Goal: Information Seeking & Learning: Find specific fact

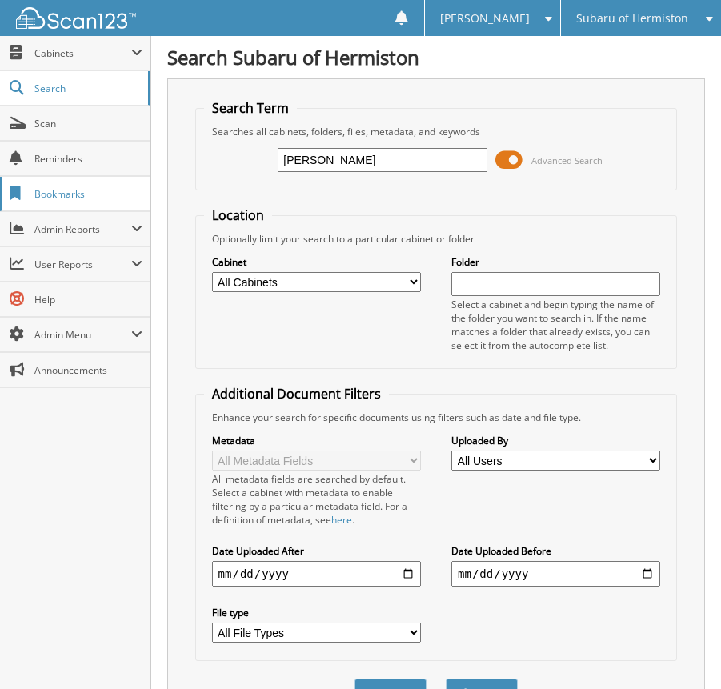
type input "bogle"
click at [445, 678] on button "Search" at bounding box center [481, 693] width 72 height 30
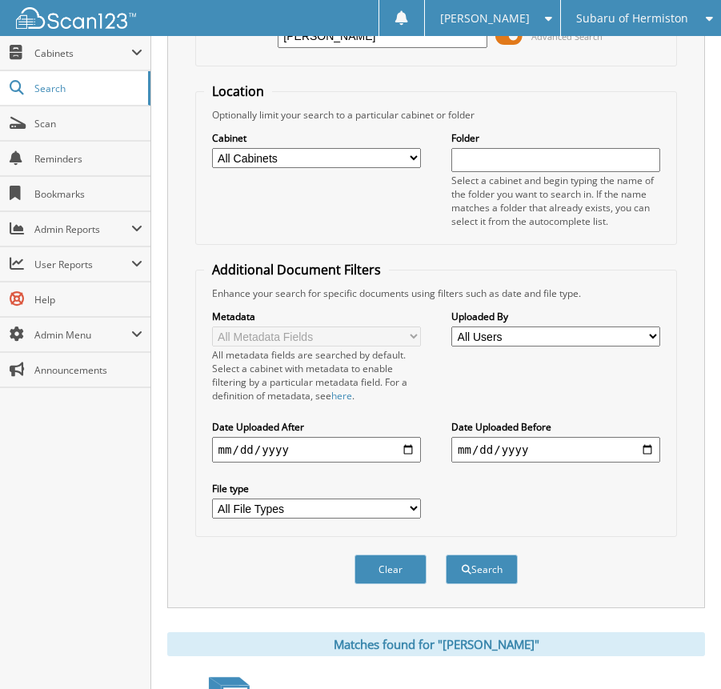
scroll to position [416, 0]
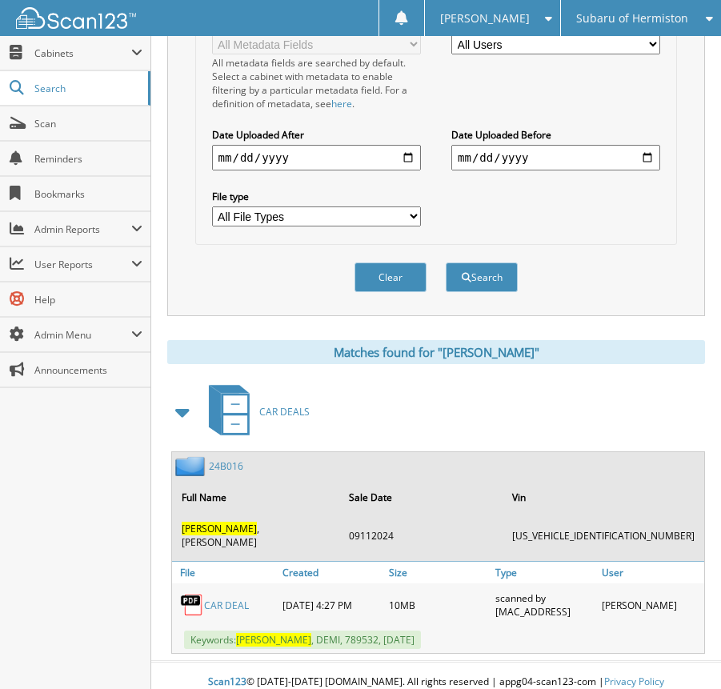
click at [229, 598] on link "CAR DEAL" at bounding box center [226, 605] width 45 height 14
click at [233, 468] on link "24B016" at bounding box center [226, 466] width 34 height 14
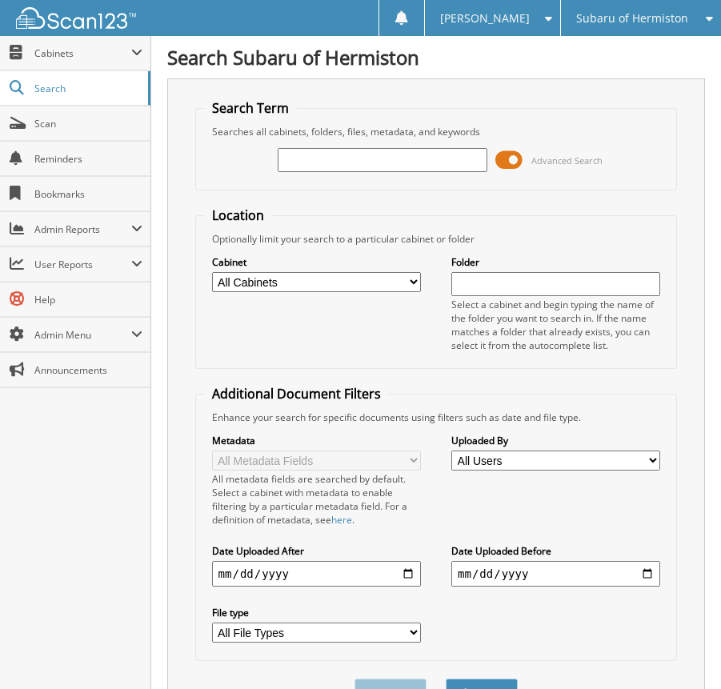
scroll to position [92, 0]
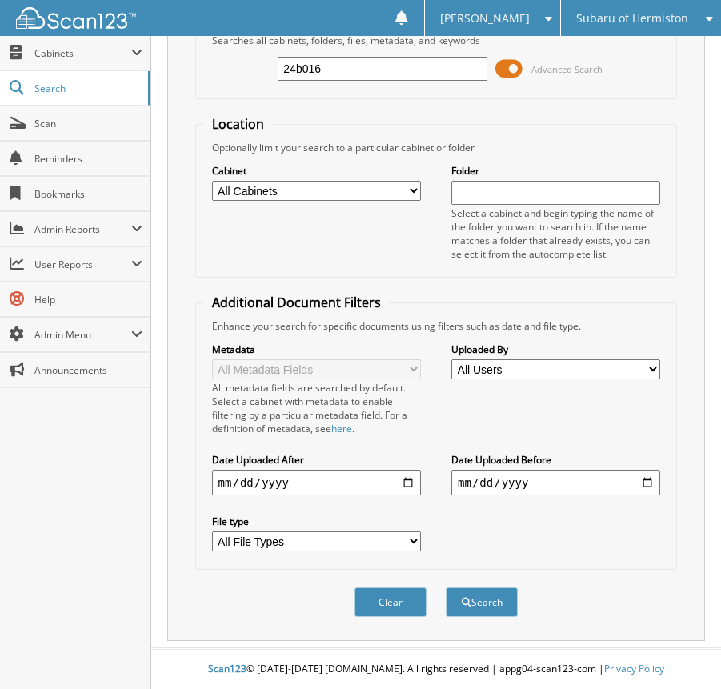
type input "24b016"
click at [445, 587] on button "Search" at bounding box center [481, 602] width 72 height 30
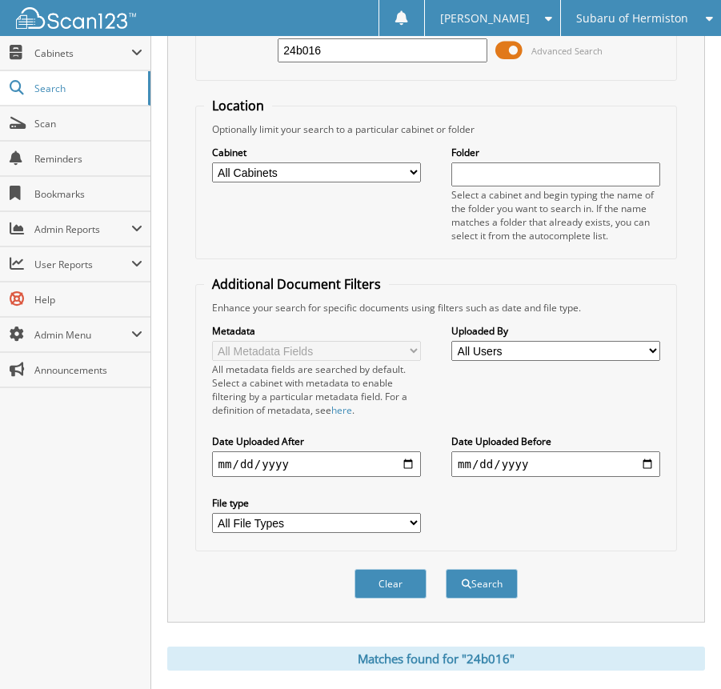
scroll to position [260, 0]
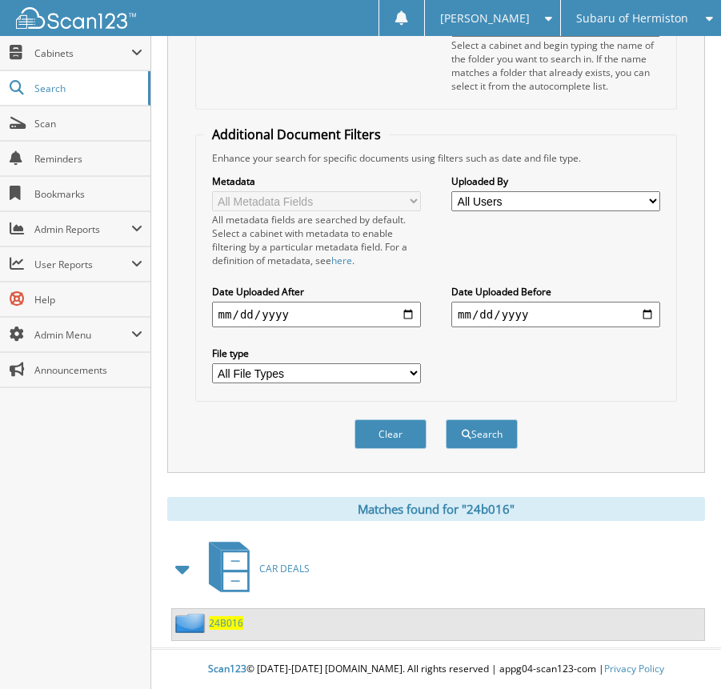
click at [281, 568] on span "CAR DEALS" at bounding box center [284, 568] width 50 height 14
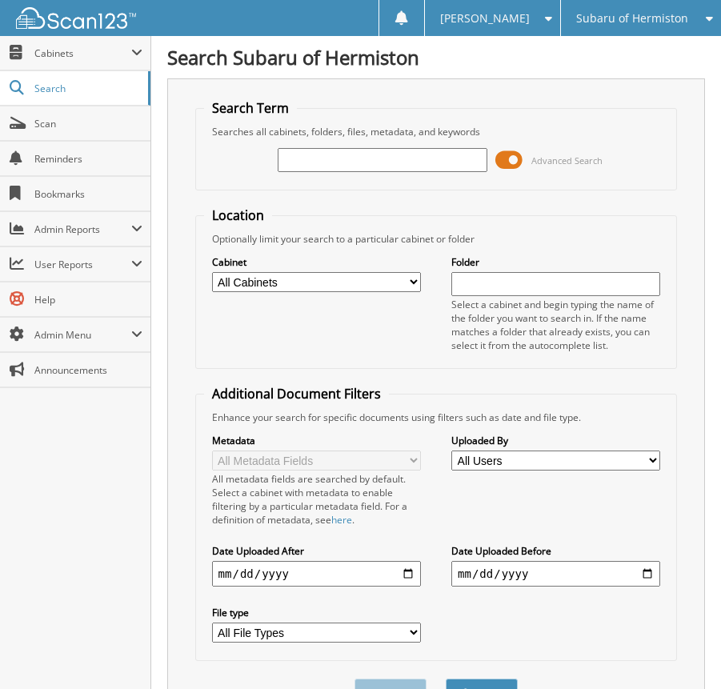
click at [334, 162] on input "text" at bounding box center [382, 160] width 209 height 24
type input "[PERSON_NAME]"
click at [445, 678] on button "Search" at bounding box center [481, 693] width 72 height 30
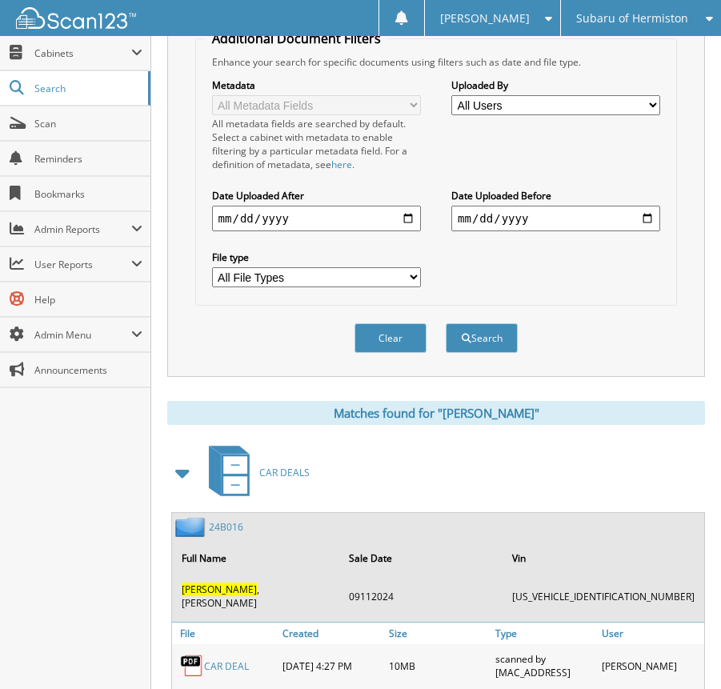
scroll to position [416, 0]
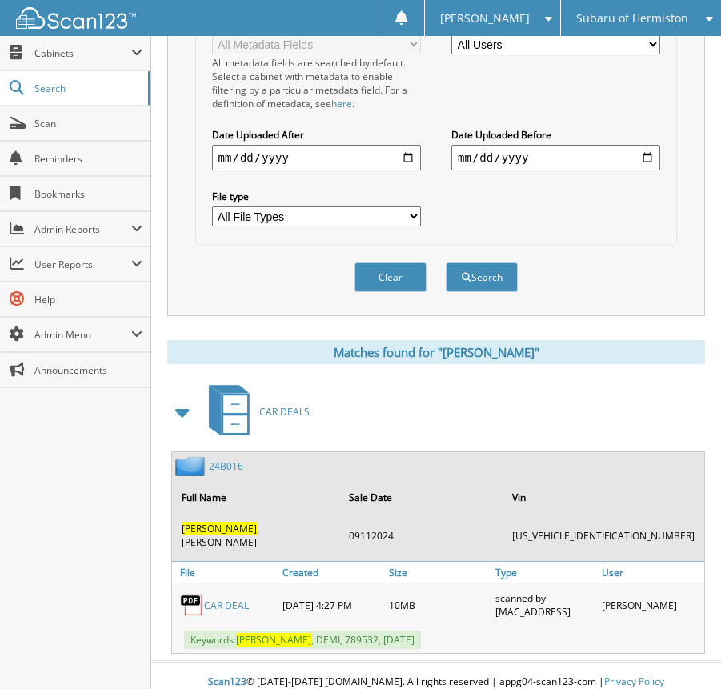
click at [219, 598] on link "CAR DEAL" at bounding box center [226, 605] width 45 height 14
click at [226, 464] on link "24B016" at bounding box center [226, 466] width 34 height 14
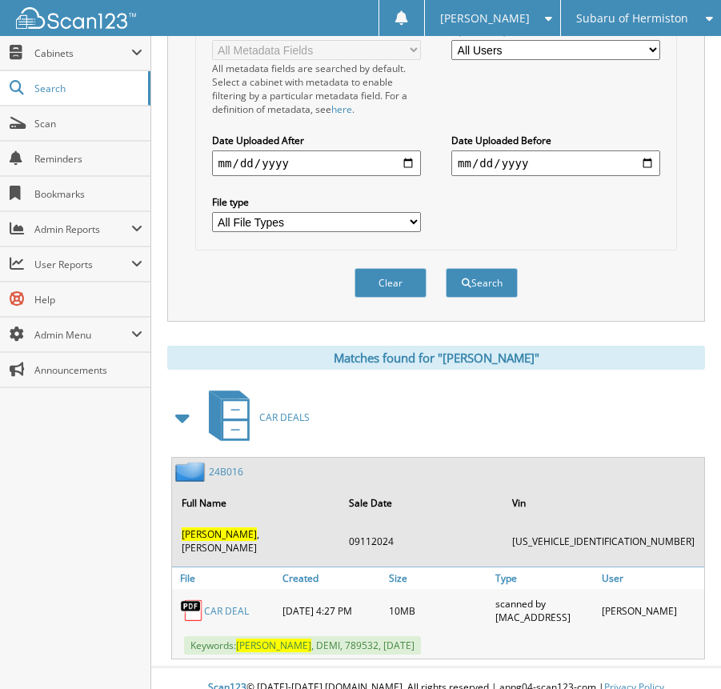
scroll to position [416, 0]
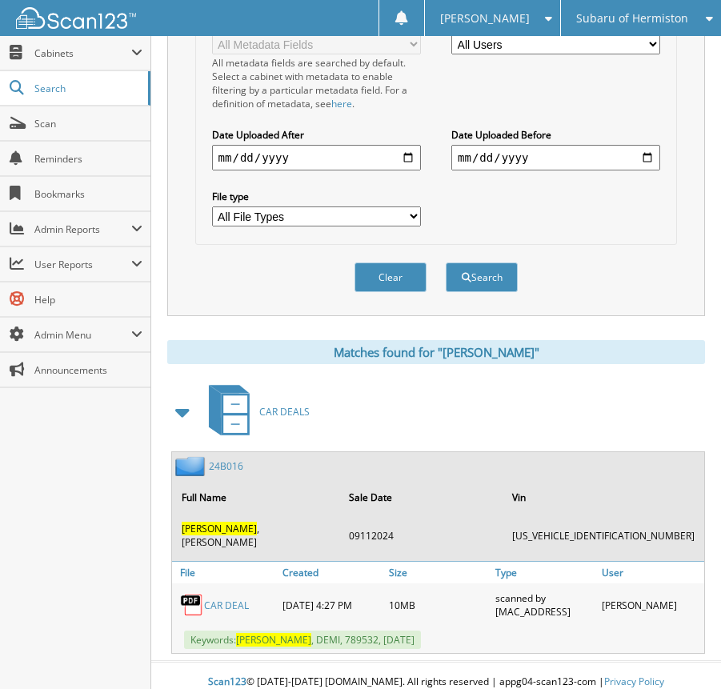
click at [227, 598] on link "CAR DEAL" at bounding box center [226, 605] width 45 height 14
click at [69, 445] on div "Close Cabinets This Company All Companies Email Addresses" at bounding box center [75, 362] width 151 height 653
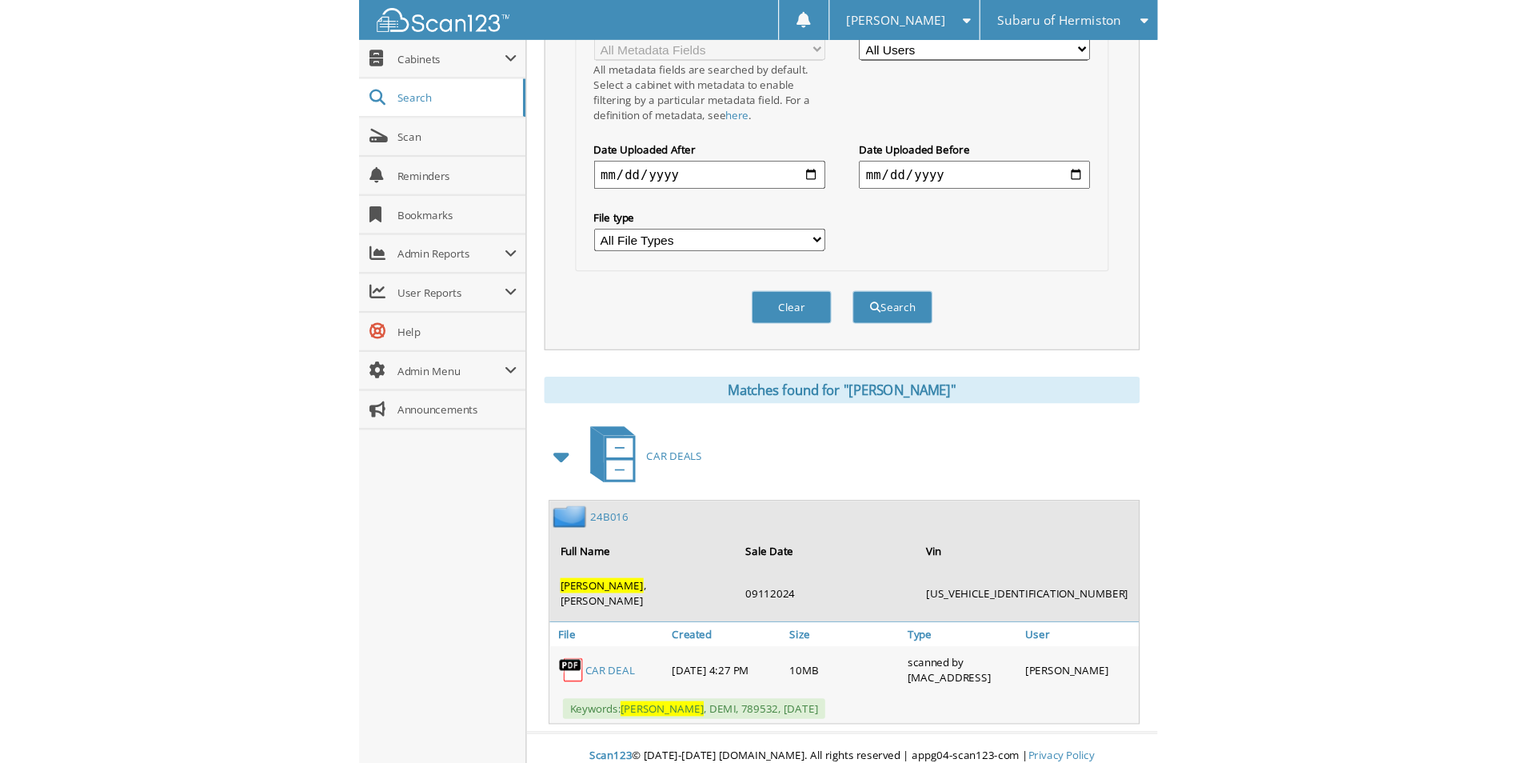
scroll to position [284, 0]
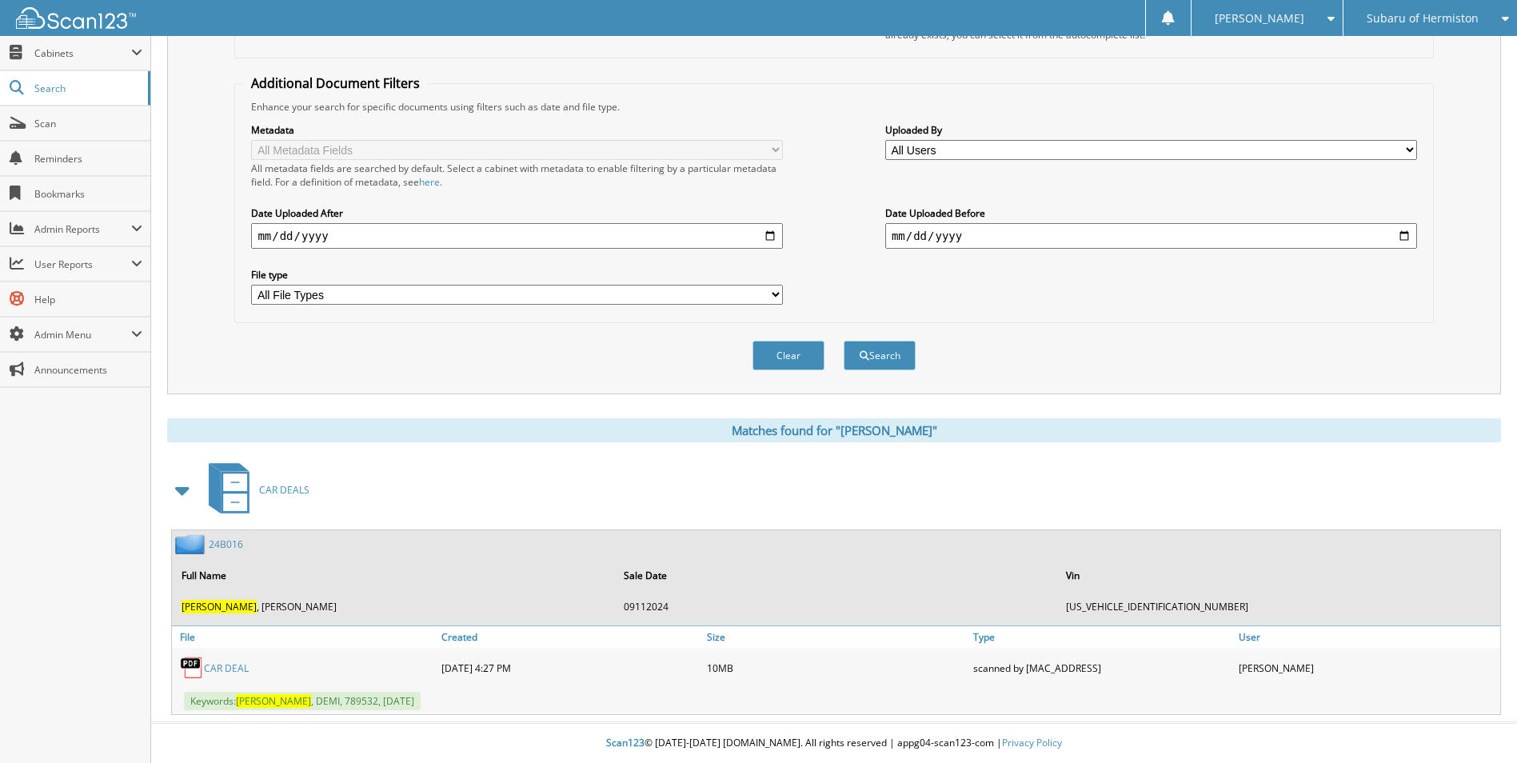
click at [226, 662] on link "CAR DEAL" at bounding box center [226, 668] width 45 height 14
click at [225, 541] on link "24B016" at bounding box center [226, 544] width 34 height 14
